Goal: Task Accomplishment & Management: Use online tool/utility

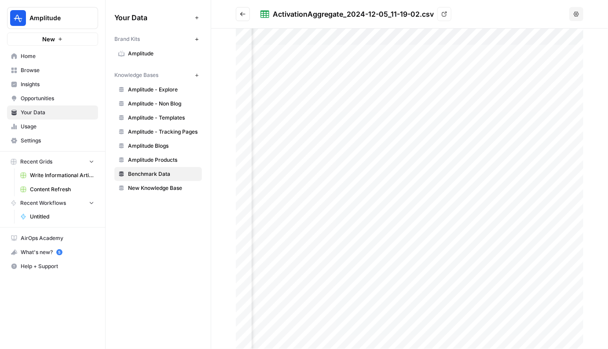
scroll to position [0, 72]
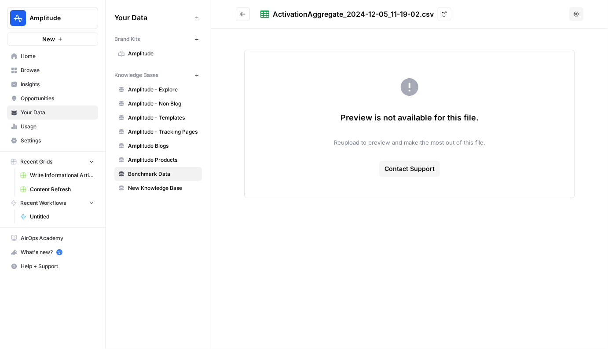
click at [249, 231] on div "ActivationAggregate_2024-12-05_11-19-02.csv View Options Preview is not availab…" at bounding box center [409, 174] width 397 height 349
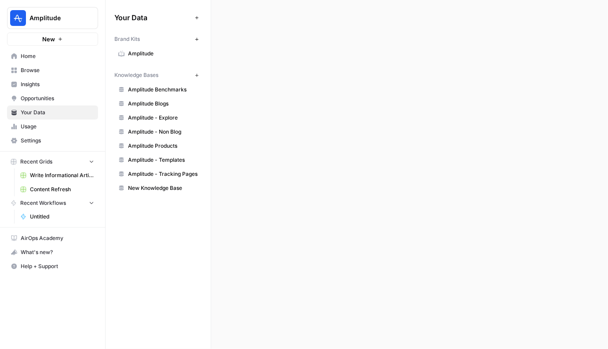
click at [175, 171] on span "Amplitude - Tracking Pages" at bounding box center [163, 174] width 70 height 8
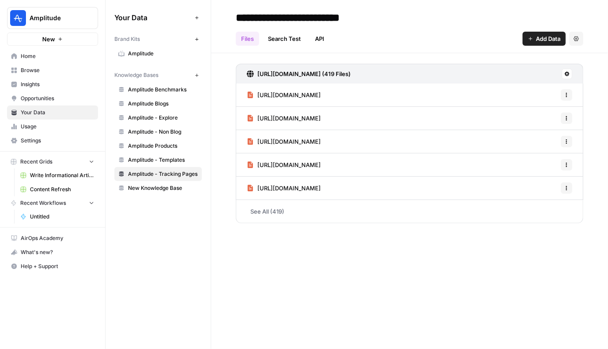
click at [171, 164] on link "Amplitude - Templates" at bounding box center [157, 160] width 87 height 14
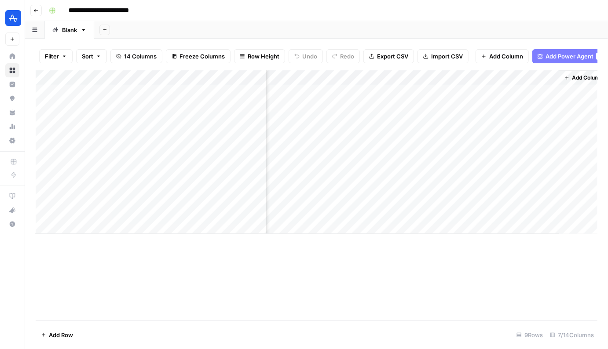
scroll to position [0, 424]
click at [538, 179] on div "Add Column" at bounding box center [316, 152] width 561 height 164
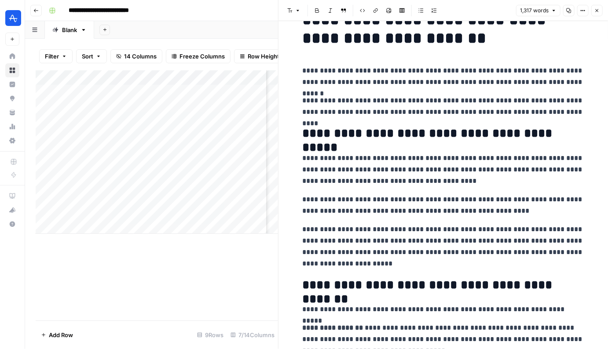
scroll to position [43, 0]
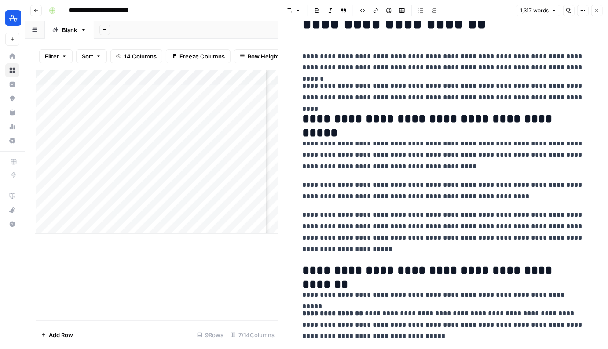
click at [599, 12] on icon "button" at bounding box center [596, 10] width 5 height 5
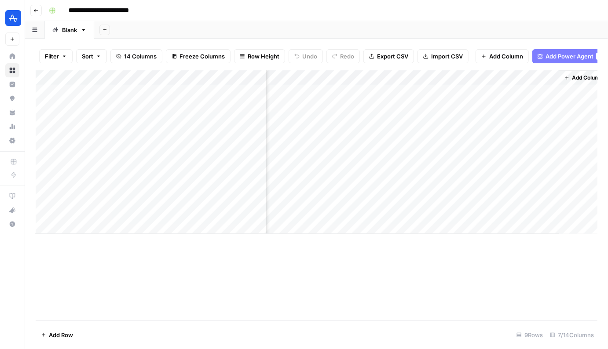
scroll to position [0, 414]
click at [473, 180] on div "Add Column" at bounding box center [316, 152] width 561 height 164
